Goal: Information Seeking & Learning: Learn about a topic

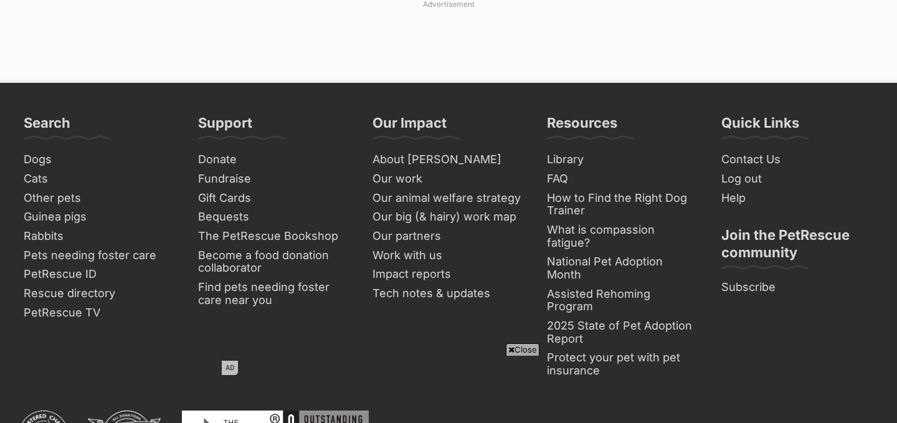
scroll to position [5815, 0]
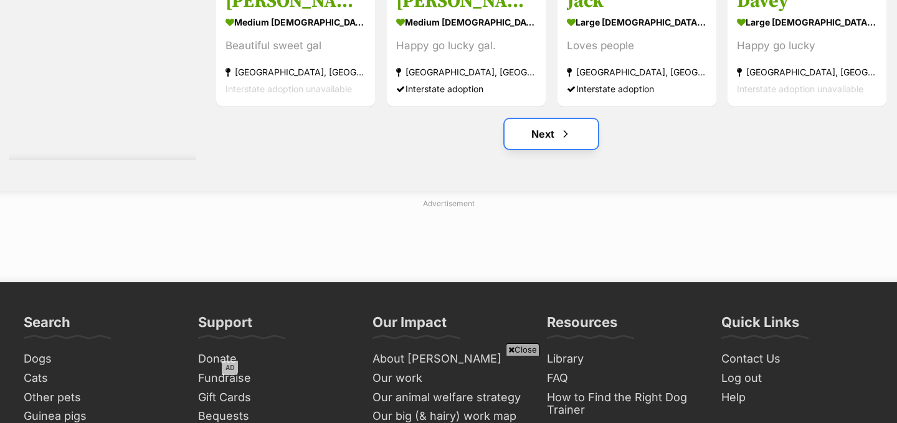
click at [542, 122] on link "Next" at bounding box center [550, 134] width 93 height 30
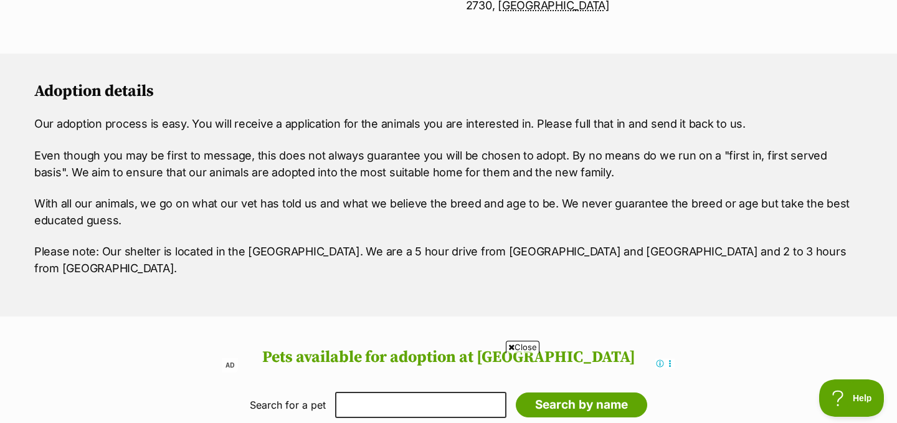
scroll to position [1158, 0]
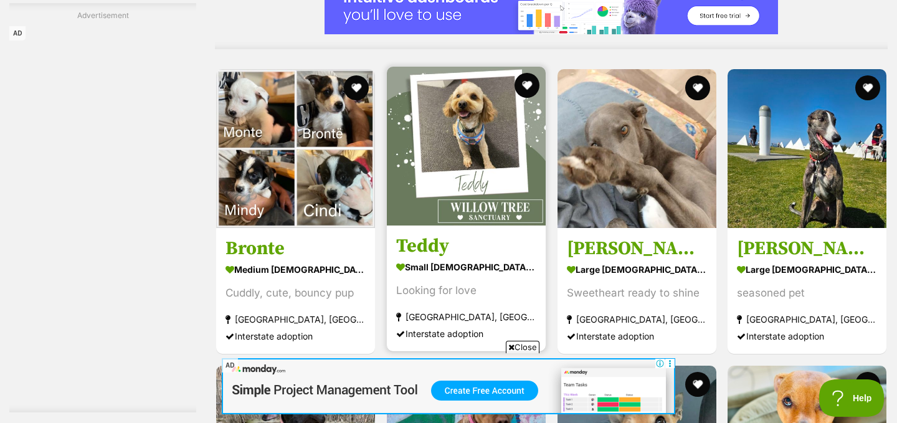
click at [445, 184] on img at bounding box center [466, 146] width 159 height 159
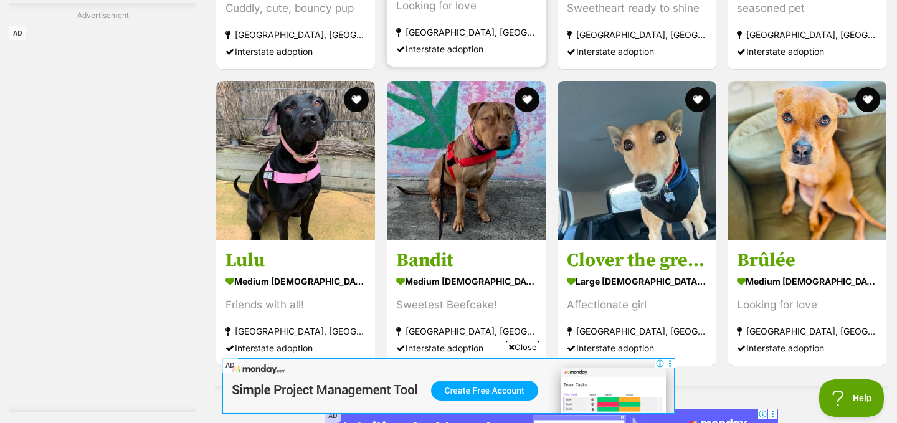
scroll to position [2997, 0]
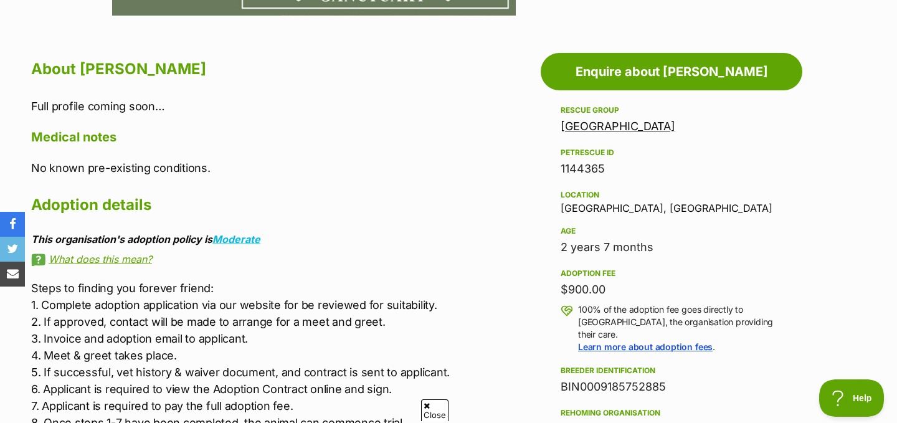
click at [606, 123] on link "Willow Tree Sanctuary" at bounding box center [617, 126] width 115 height 13
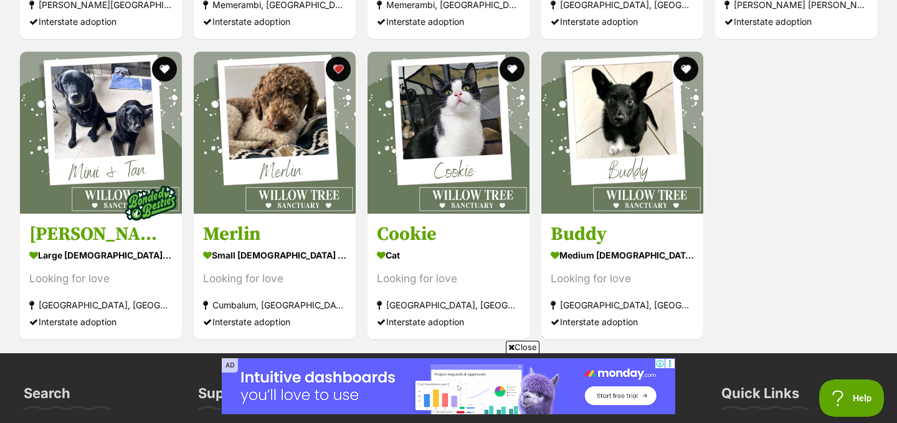
scroll to position [3105, 0]
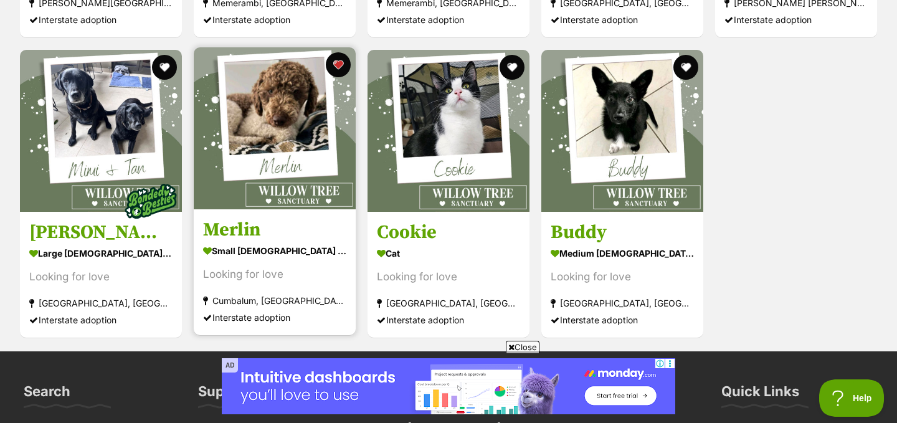
click at [249, 130] on img at bounding box center [275, 128] width 162 height 162
